Goal: Complete Application Form: Complete application form

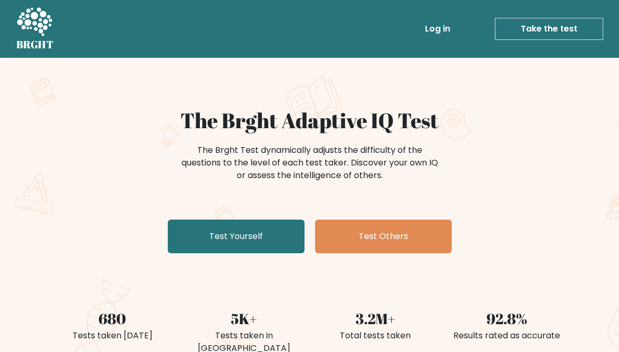
scroll to position [123, 0]
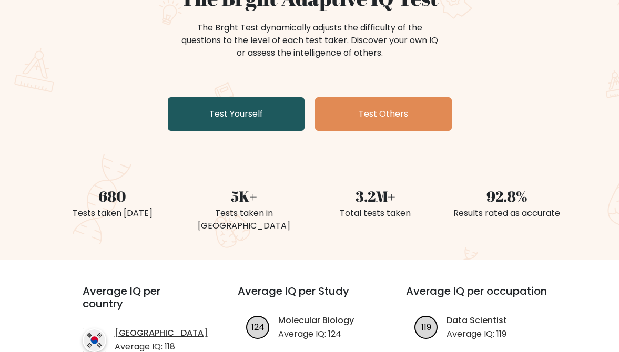
click at [237, 125] on link "Test Yourself" at bounding box center [236, 114] width 137 height 34
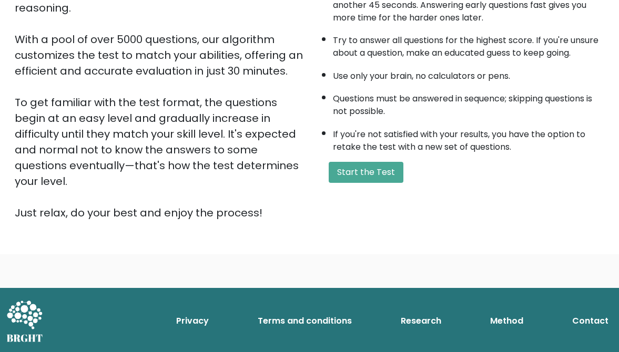
scroll to position [38, 0]
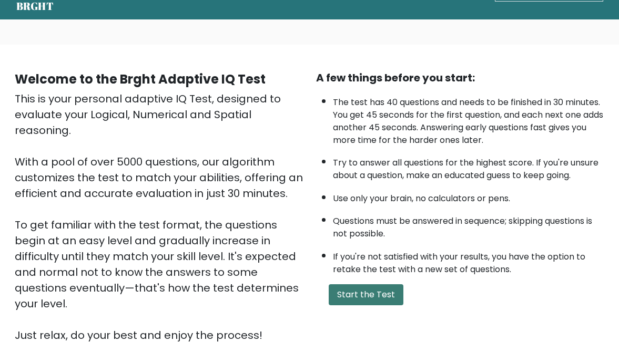
click at [351, 289] on button "Start the Test" at bounding box center [366, 294] width 75 height 21
click at [348, 292] on button "Start the Test" at bounding box center [366, 294] width 75 height 21
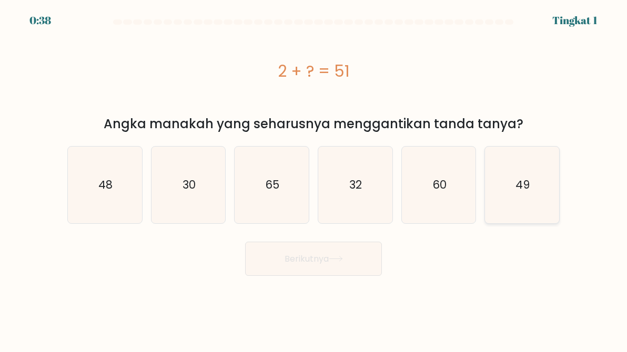
click at [517, 184] on text "49" at bounding box center [523, 184] width 14 height 15
click at [314, 179] on input "F. 49" at bounding box center [313, 177] width 1 height 3
radio input "true"
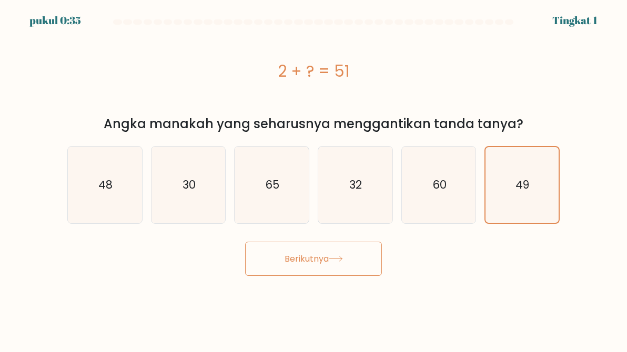
click at [286, 253] on font "Berikutnya" at bounding box center [306, 259] width 44 height 12
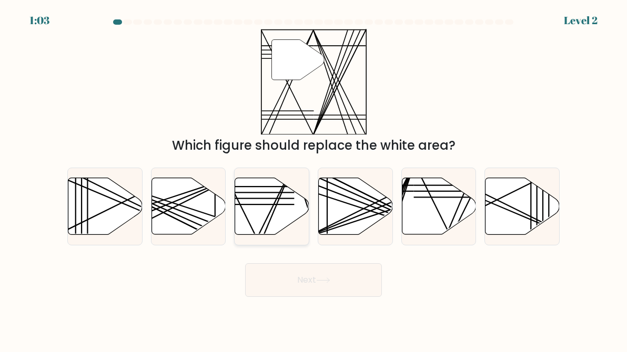
click at [273, 219] on icon at bounding box center [272, 206] width 74 height 57
click at [313, 179] on input "c." at bounding box center [313, 177] width 1 height 3
radio input "true"
click at [301, 286] on button "Next" at bounding box center [313, 280] width 137 height 34
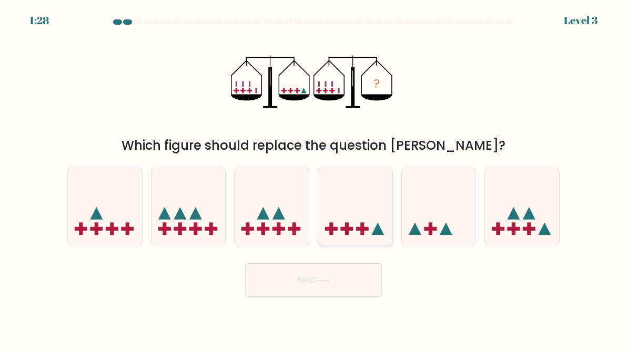
click at [354, 216] on icon at bounding box center [355, 207] width 74 height 62
click at [314, 179] on input "d." at bounding box center [313, 177] width 1 height 3
radio input "true"
click at [319, 287] on button "Next" at bounding box center [313, 280] width 137 height 34
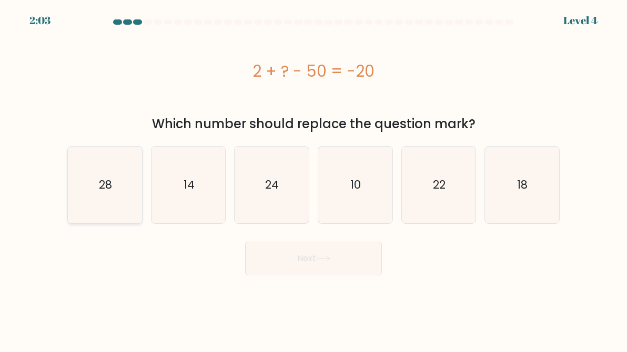
click at [121, 194] on icon "28" at bounding box center [105, 185] width 74 height 74
click at [313, 179] on input "a. 28" at bounding box center [313, 177] width 1 height 3
radio input "true"
click at [281, 255] on button "Next" at bounding box center [313, 259] width 137 height 34
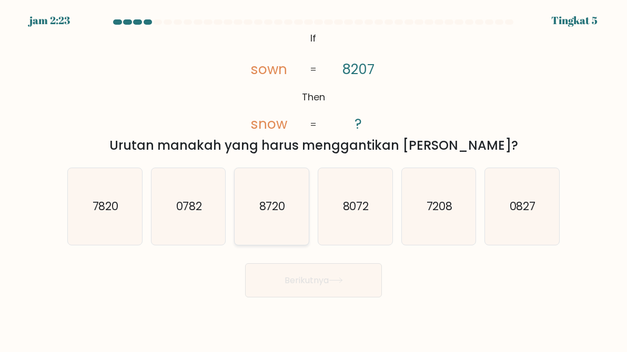
drag, startPoint x: 262, startPoint y: 176, endPoint x: 266, endPoint y: 184, distance: 8.2
click at [262, 176] on icon "8720" at bounding box center [272, 207] width 74 height 74
click at [313, 176] on input "C. 8720" at bounding box center [313, 177] width 1 height 3
radio input "true"
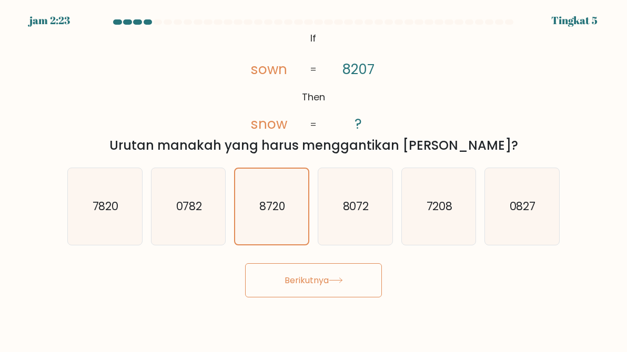
click at [291, 278] on font "Berikutnya" at bounding box center [306, 280] width 44 height 12
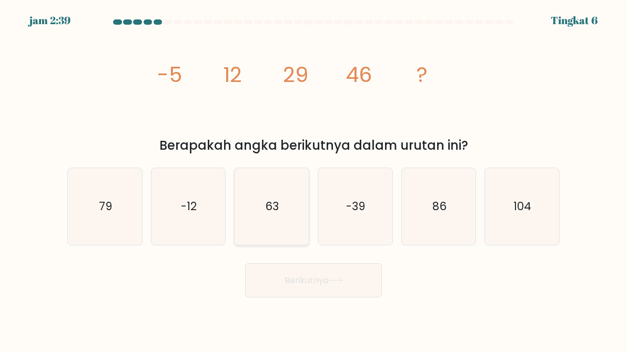
click at [266, 213] on text "63" at bounding box center [273, 206] width 14 height 15
click at [313, 179] on input "C. 63" at bounding box center [313, 177] width 1 height 3
radio input "true"
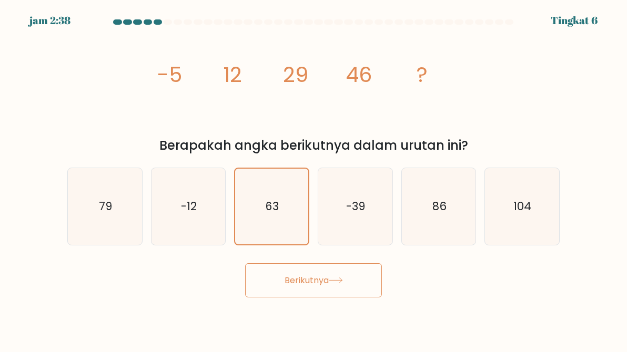
click at [331, 280] on icon at bounding box center [336, 281] width 14 height 6
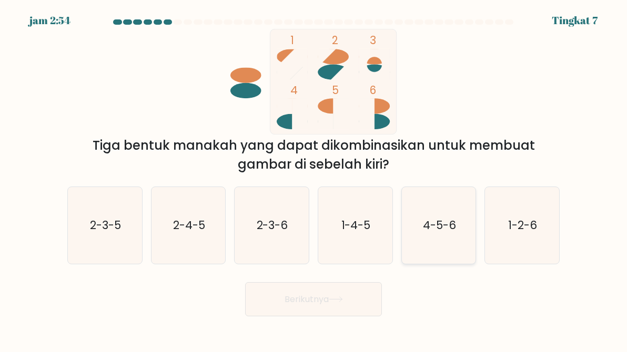
click at [433, 232] on text "4-5-6" at bounding box center [439, 225] width 33 height 15
click at [314, 179] on input "Dan. 4-5-6" at bounding box center [313, 177] width 1 height 3
radio input "true"
click at [350, 289] on button "Berikutnya" at bounding box center [313, 299] width 137 height 34
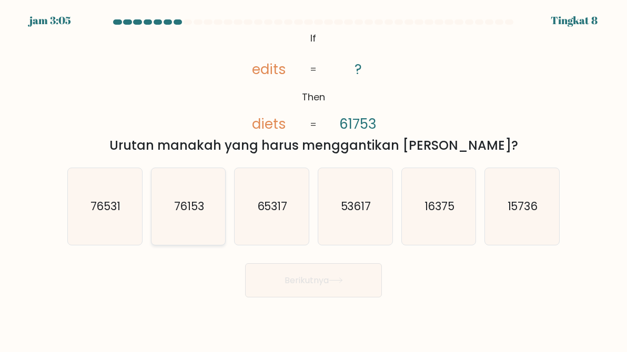
click at [191, 224] on icon "76153" at bounding box center [188, 207] width 74 height 74
click at [313, 179] on input "B. 76153" at bounding box center [313, 177] width 1 height 3
radio input "true"
click at [293, 277] on font "Berikutnya" at bounding box center [306, 280] width 44 height 12
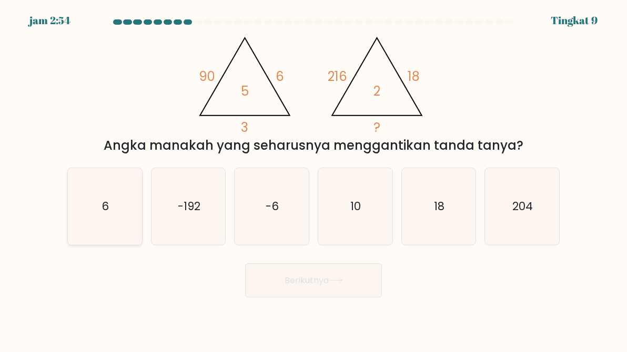
click at [99, 225] on icon "6" at bounding box center [105, 207] width 74 height 74
click at [313, 179] on input "A. 6" at bounding box center [313, 177] width 1 height 3
radio input "true"
click at [307, 280] on font "Berikutnya" at bounding box center [306, 280] width 44 height 12
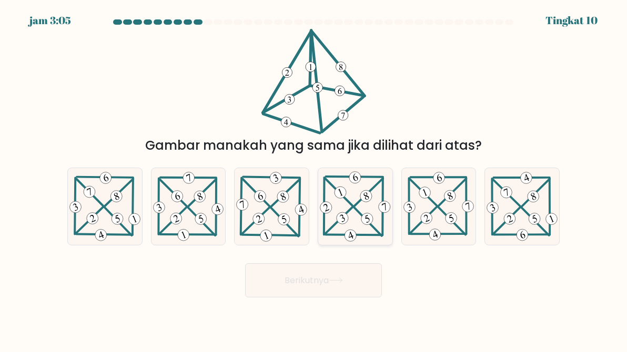
click at [329, 203] on 824 at bounding box center [325, 207] width 15 height 15
click at [314, 179] on input "D." at bounding box center [313, 177] width 1 height 3
radio input "true"
click at [453, 205] on icon at bounding box center [439, 206] width 74 height 72
click at [314, 179] on input "Dan." at bounding box center [313, 177] width 1 height 3
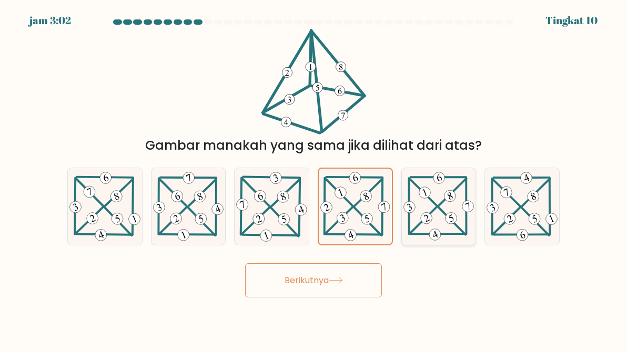
radio input "true"
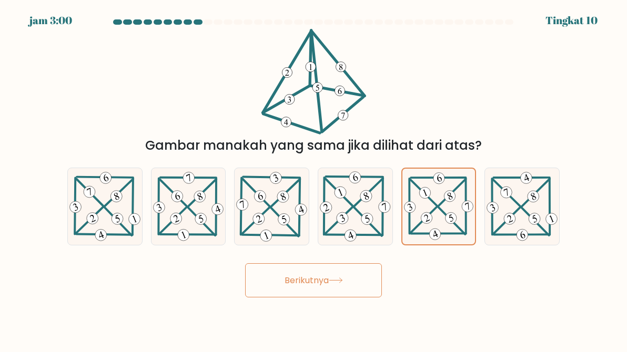
click at [332, 274] on button "Berikutnya" at bounding box center [313, 280] width 137 height 34
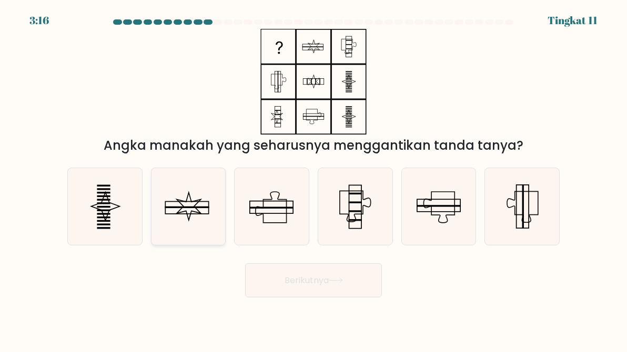
click at [189, 212] on icon at bounding box center [188, 207] width 74 height 74
click at [313, 179] on input "B." at bounding box center [313, 177] width 1 height 3
radio input "true"
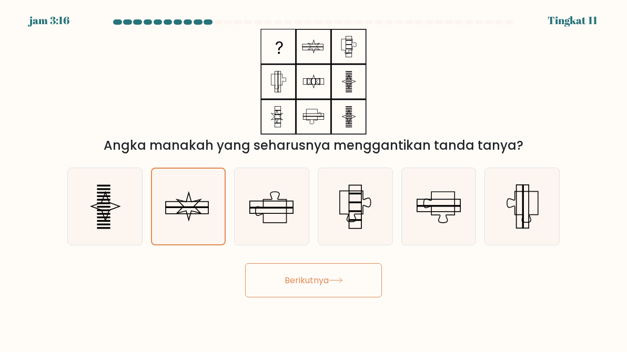
click at [348, 287] on button "Berikutnya" at bounding box center [313, 280] width 137 height 34
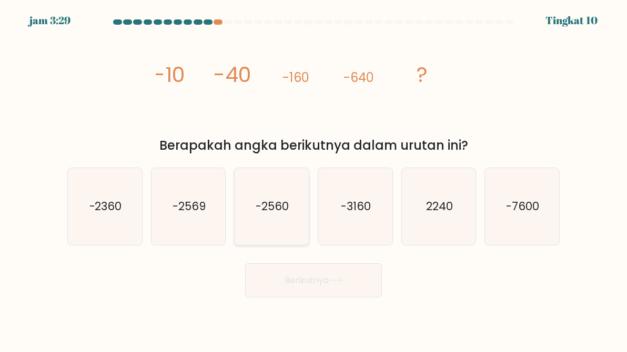
click at [248, 212] on icon "-2560" at bounding box center [272, 207] width 74 height 74
click at [313, 179] on input "C. -2560" at bounding box center [313, 177] width 1 height 3
radio input "true"
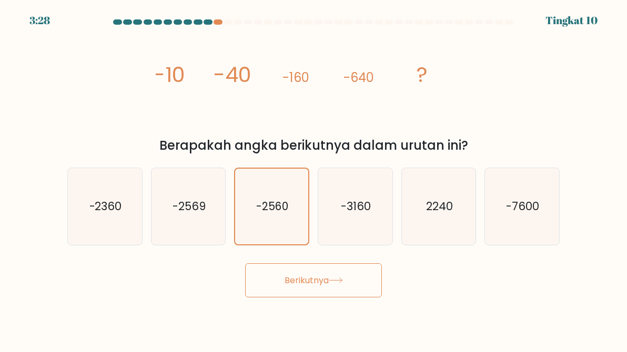
click at [342, 289] on button "Berikutnya" at bounding box center [313, 280] width 137 height 34
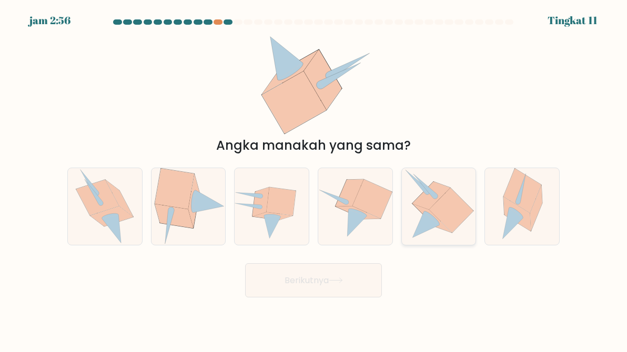
click at [446, 186] on icon at bounding box center [438, 206] width 70 height 77
click at [314, 179] on input "Dan." at bounding box center [313, 177] width 1 height 3
radio input "true"
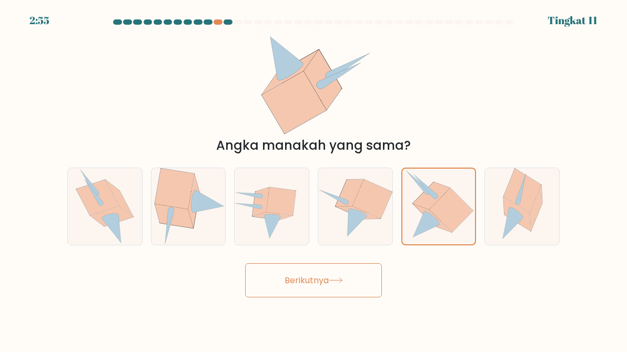
click at [308, 297] on button "Berikutnya" at bounding box center [313, 280] width 137 height 34
click at [311, 288] on button "Berikutnya" at bounding box center [313, 280] width 137 height 34
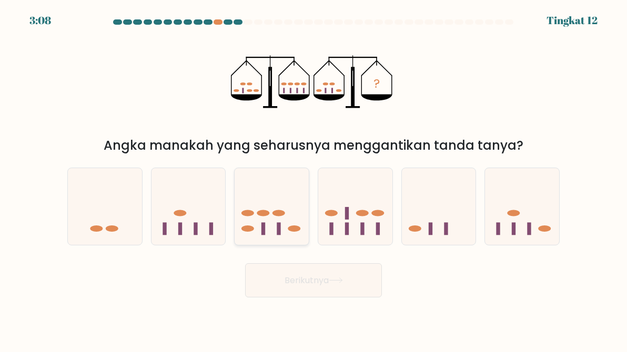
click at [284, 212] on ellipse at bounding box center [278, 213] width 13 height 6
click at [313, 179] on input "C." at bounding box center [313, 177] width 1 height 3
radio input "true"
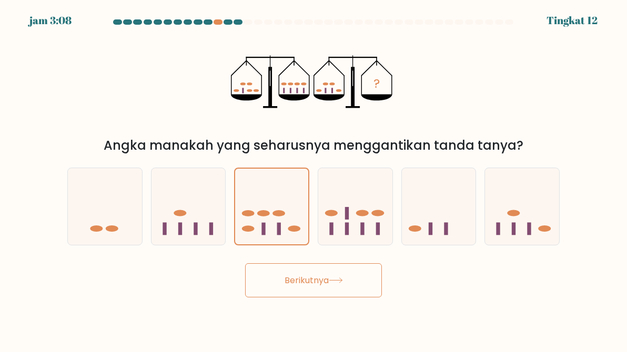
click at [333, 278] on icon at bounding box center [336, 281] width 14 height 6
